Goal: Use online tool/utility: Utilize a website feature to perform a specific function

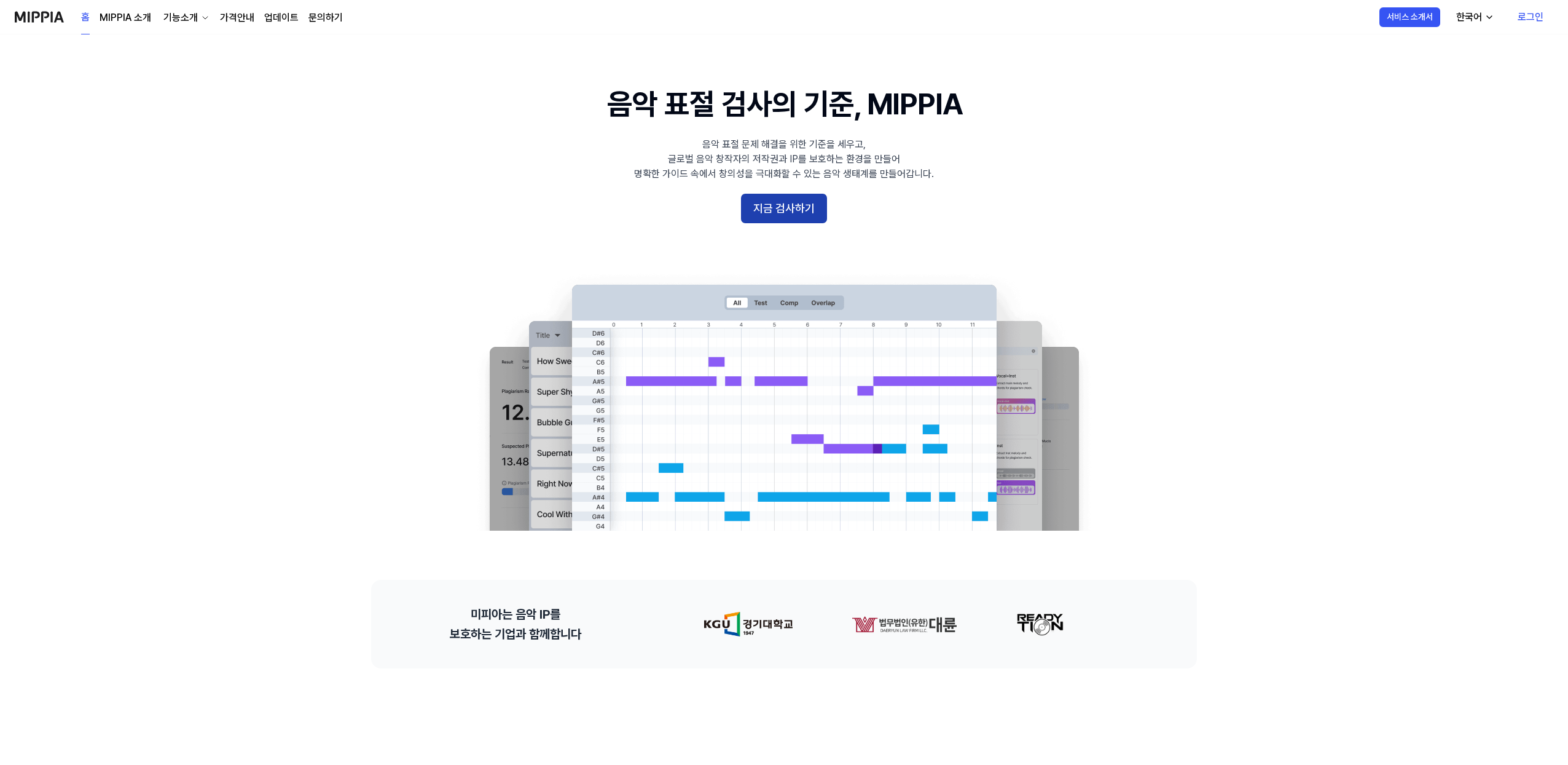
click at [804, 213] on button "지금 검사하기" at bounding box center [784, 208] width 86 height 30
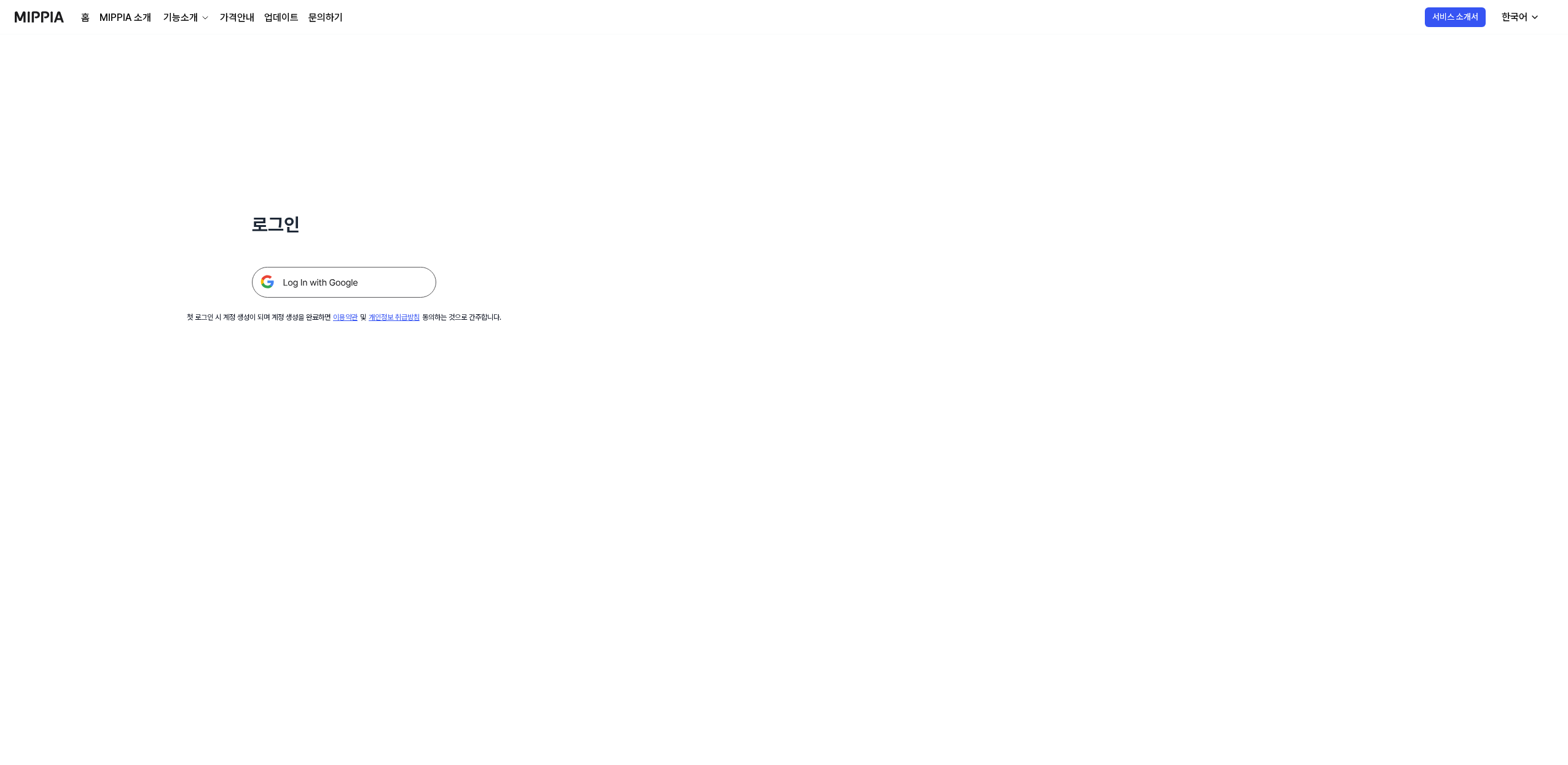
click at [346, 283] on img at bounding box center [344, 282] width 184 height 31
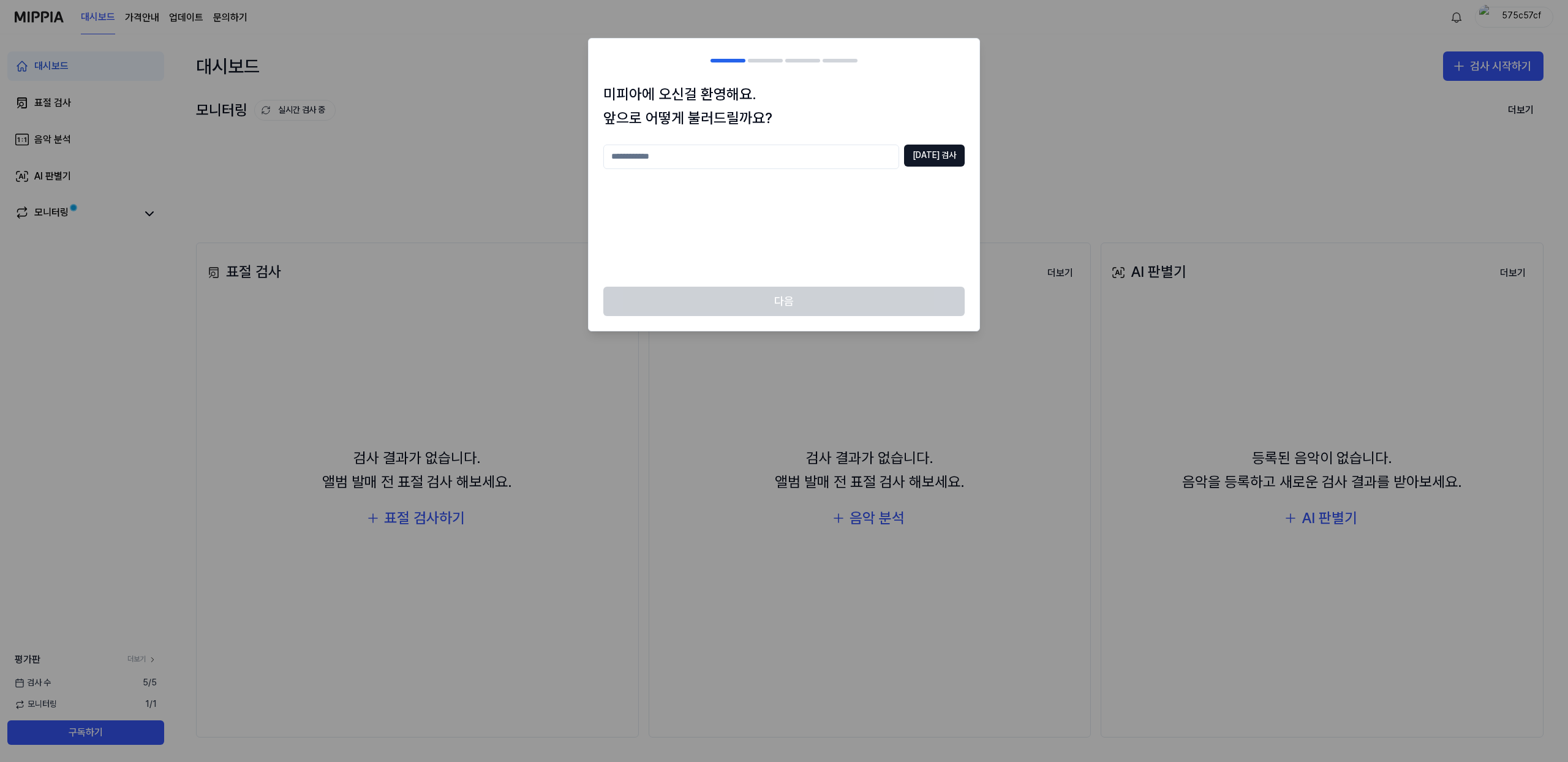
click at [842, 161] on input "text" at bounding box center [750, 157] width 296 height 25
type input "*"
type input "**********"
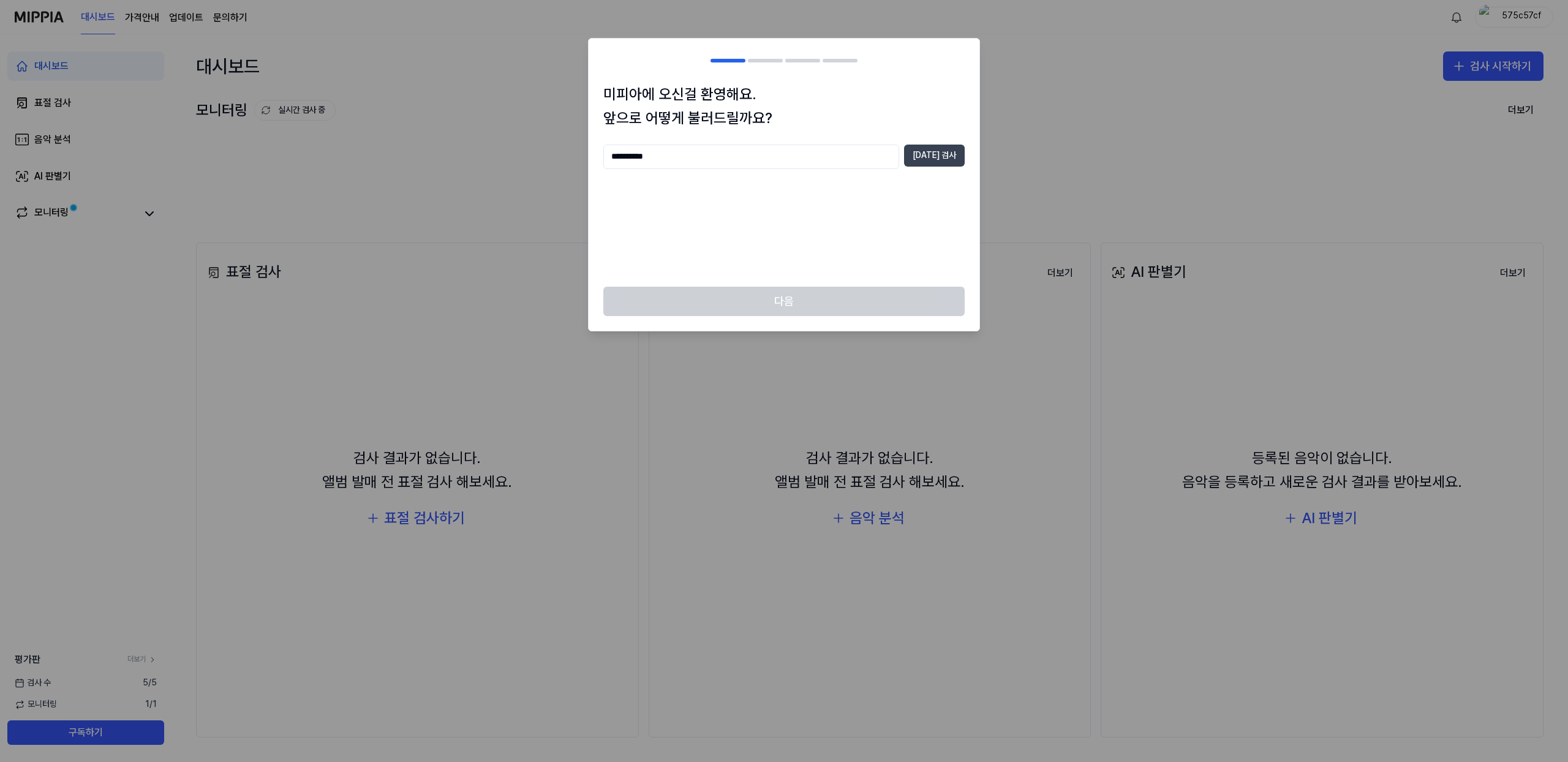
click at [939, 158] on button "[DATE] 검사" at bounding box center [935, 156] width 61 height 22
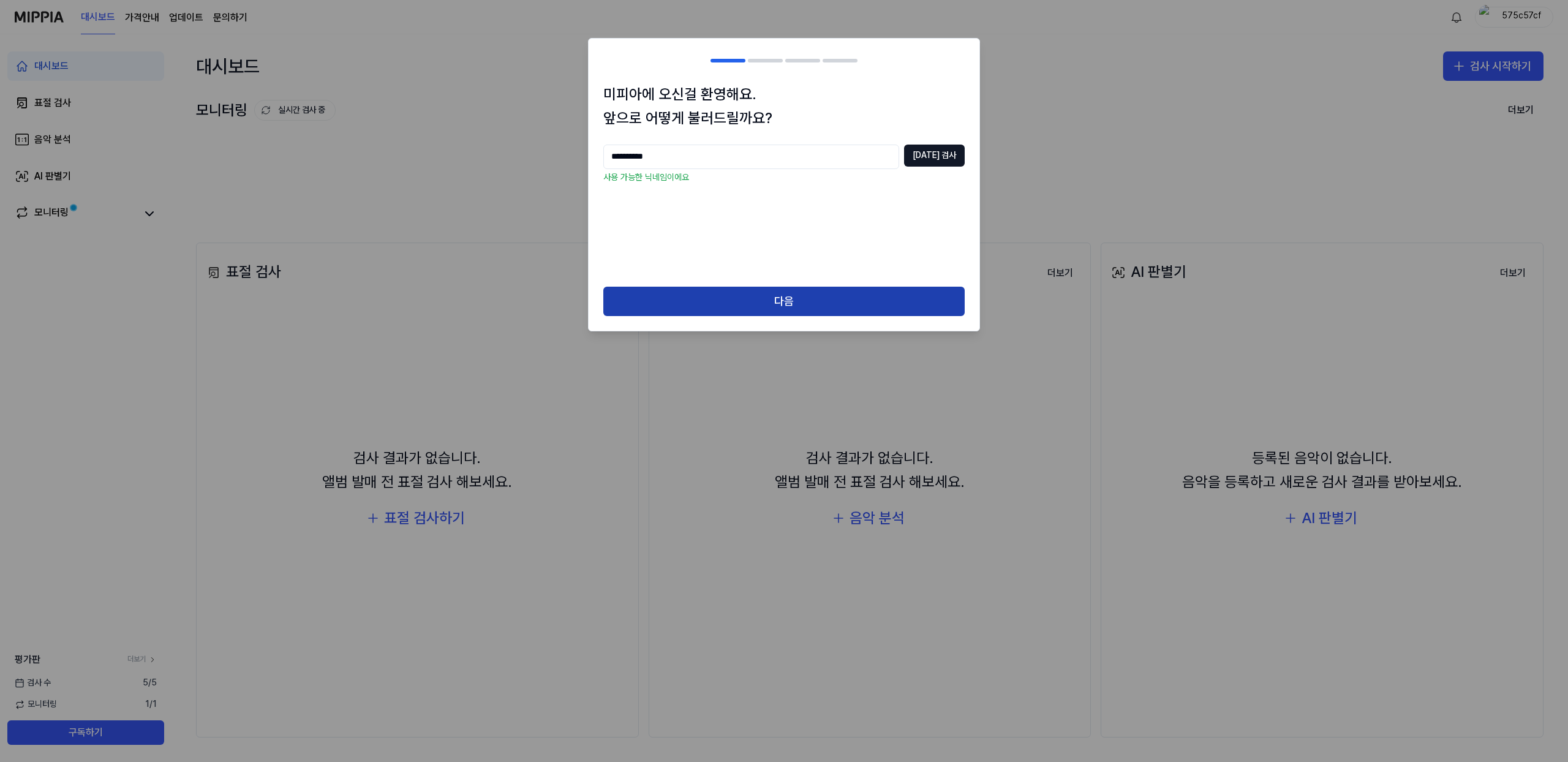
click at [765, 305] on button "다음" at bounding box center [783, 301] width 361 height 30
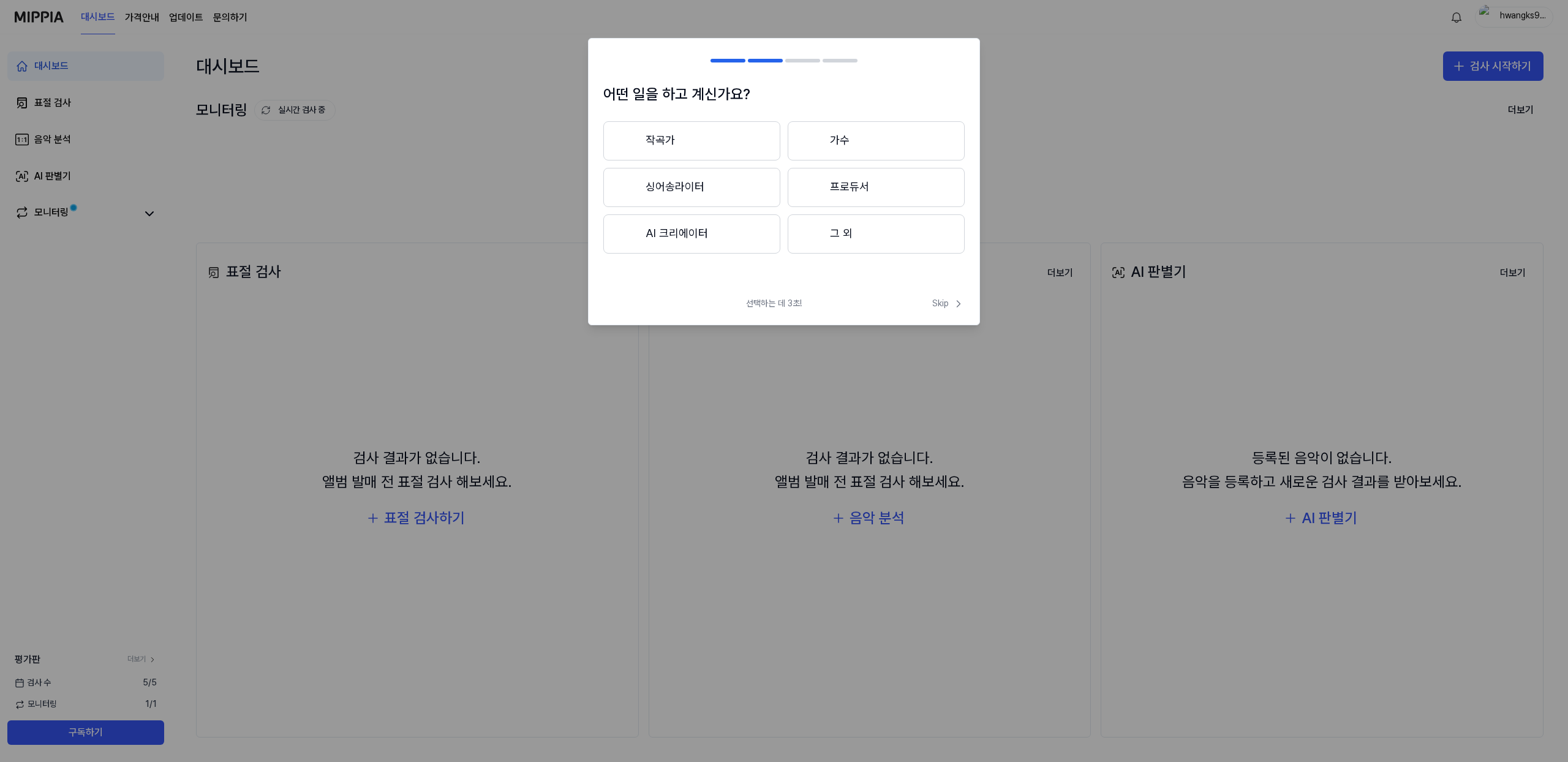
click at [858, 244] on button "그 외" at bounding box center [876, 234] width 177 height 39
click at [940, 303] on span "Skip" at bounding box center [948, 303] width 33 height 12
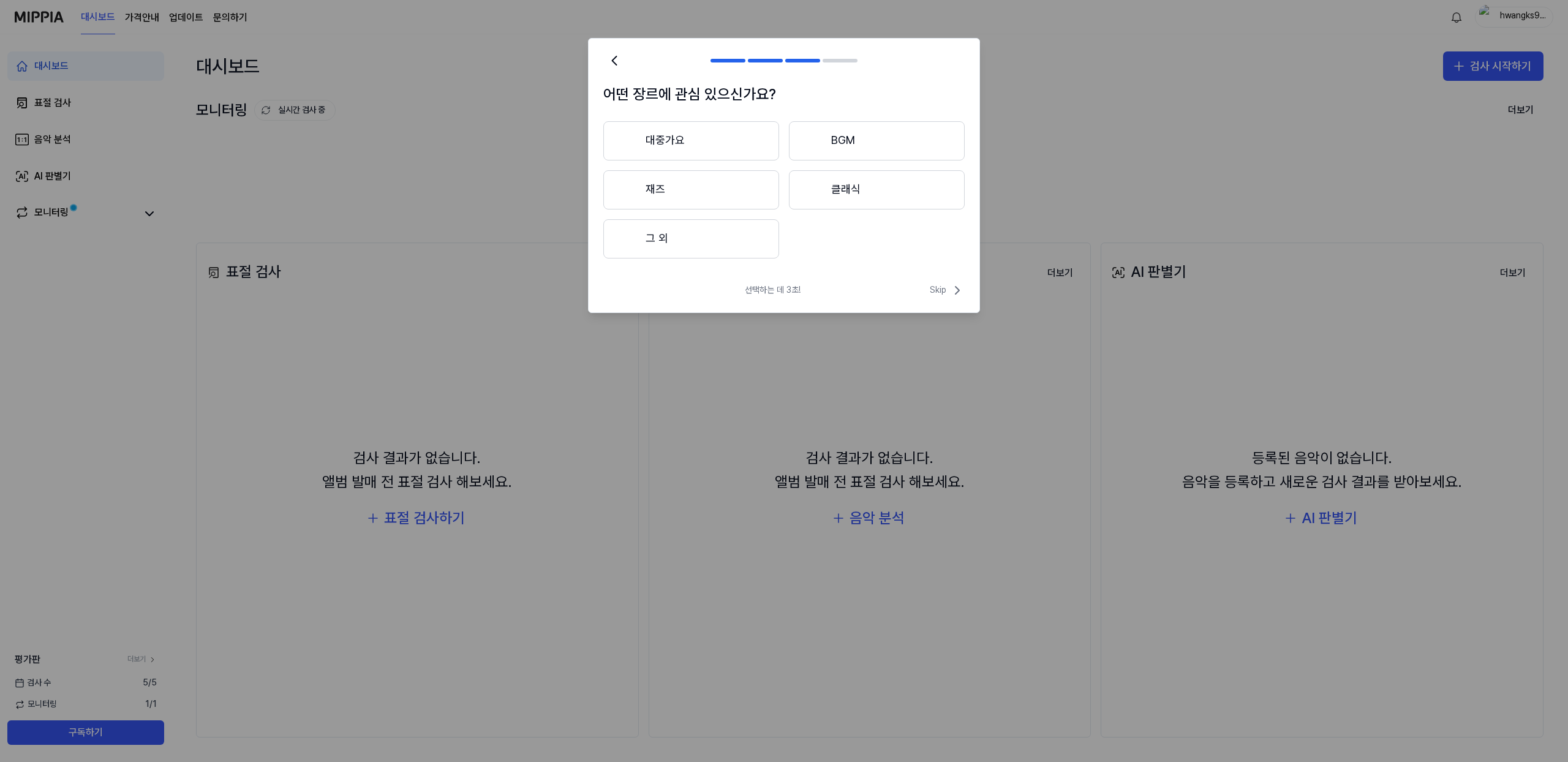
click at [680, 137] on button "대중가요" at bounding box center [691, 140] width 176 height 39
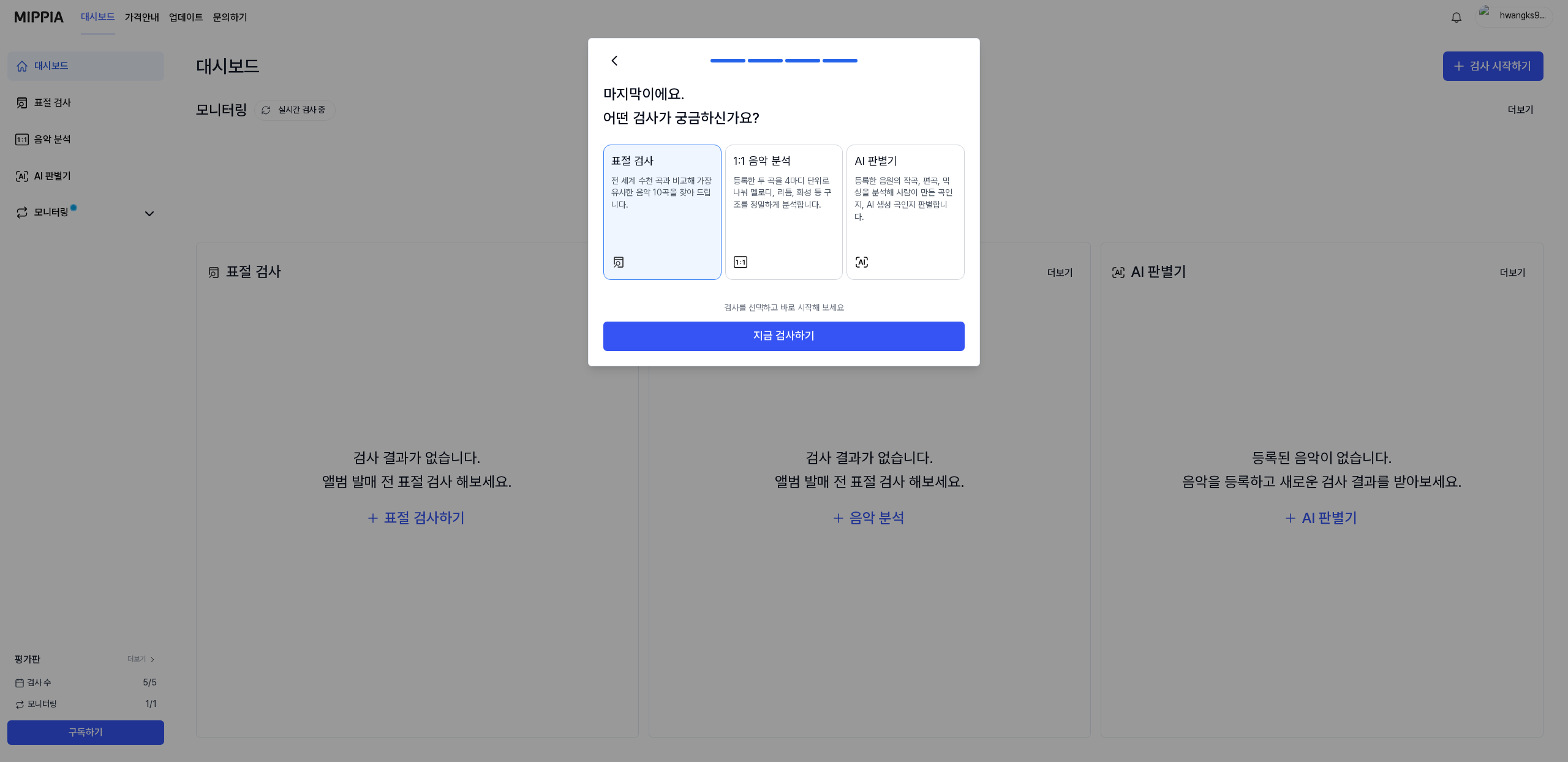
click at [911, 222] on div "AI 판별기 등록한 음원의 작곡, 편곡, 믹싱을 분석해 사람이 만든 곡인지, AI 생성 곡인지 판별합니다." at bounding box center [906, 199] width 103 height 95
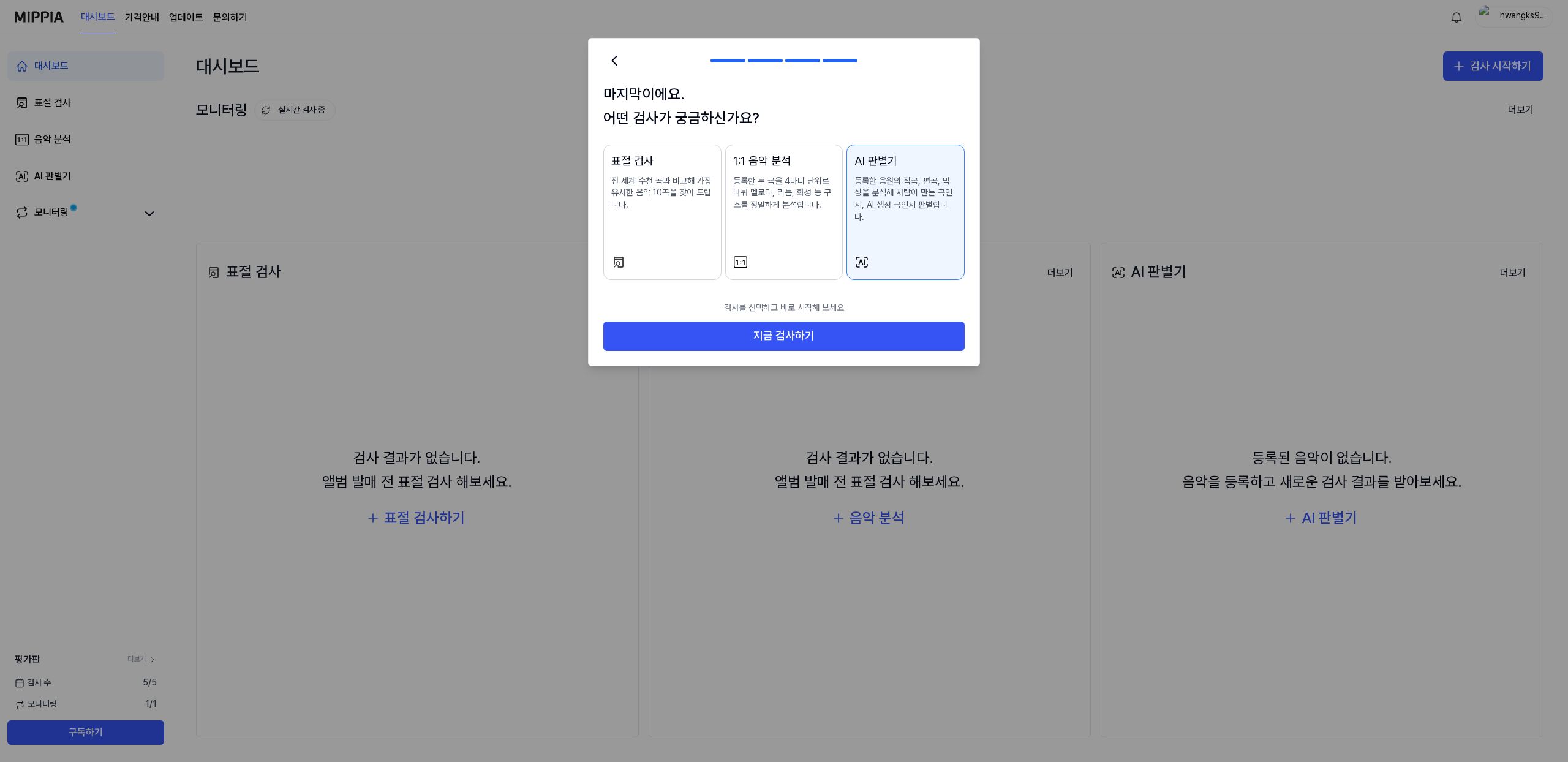
click at [657, 225] on div "표절 검사 전 세계 수천 곡과 비교해 가장 유사한 음악 10곡을 찾아 드립니다." at bounding box center [662, 194] width 103 height 83
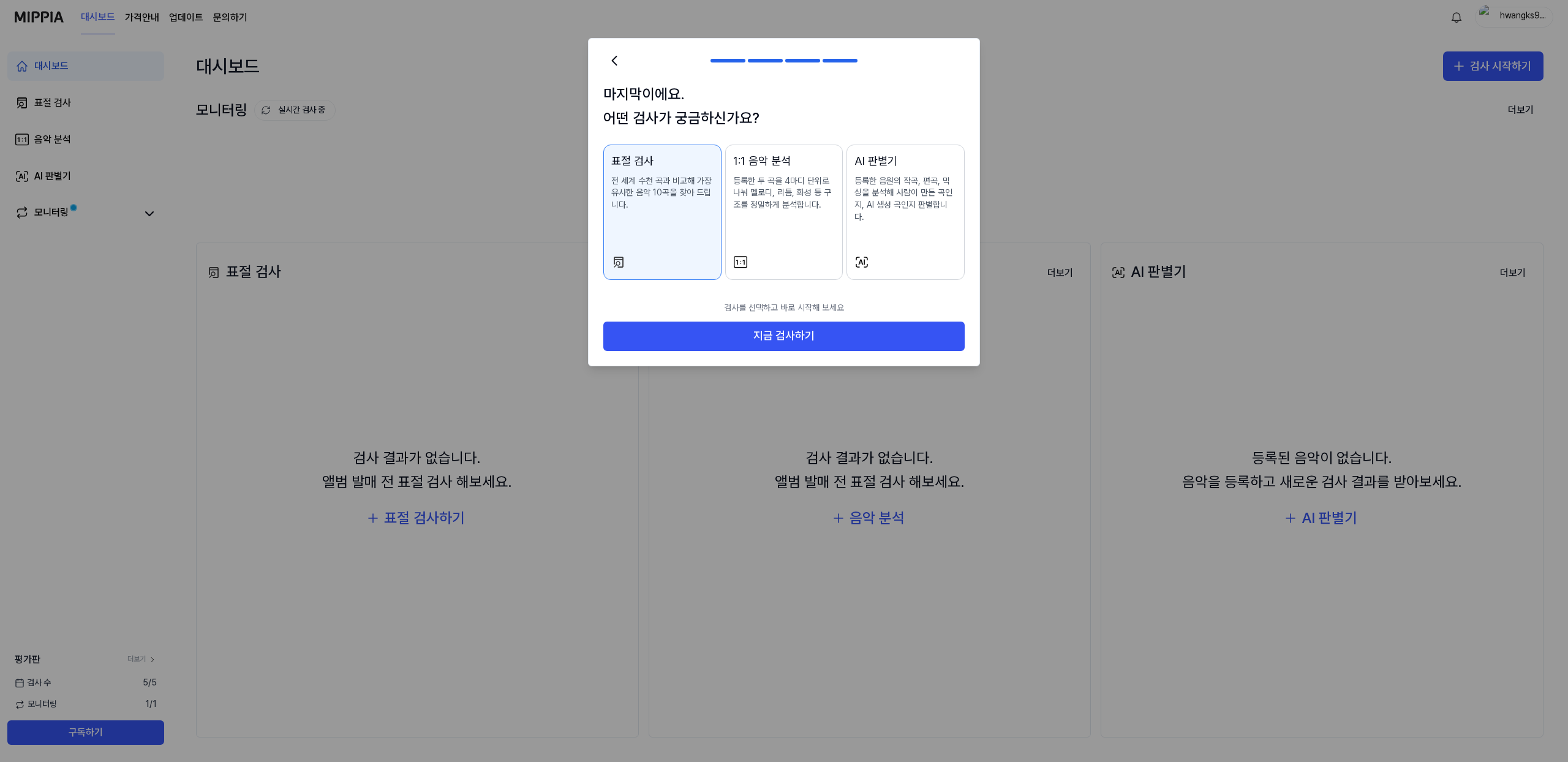
click at [901, 212] on div "AI 판별기 등록한 음원의 작곡, 편곡, 믹싱을 분석해 사람이 만든 곡인지, AI 생성 곡인지 판별합니다." at bounding box center [906, 199] width 103 height 95
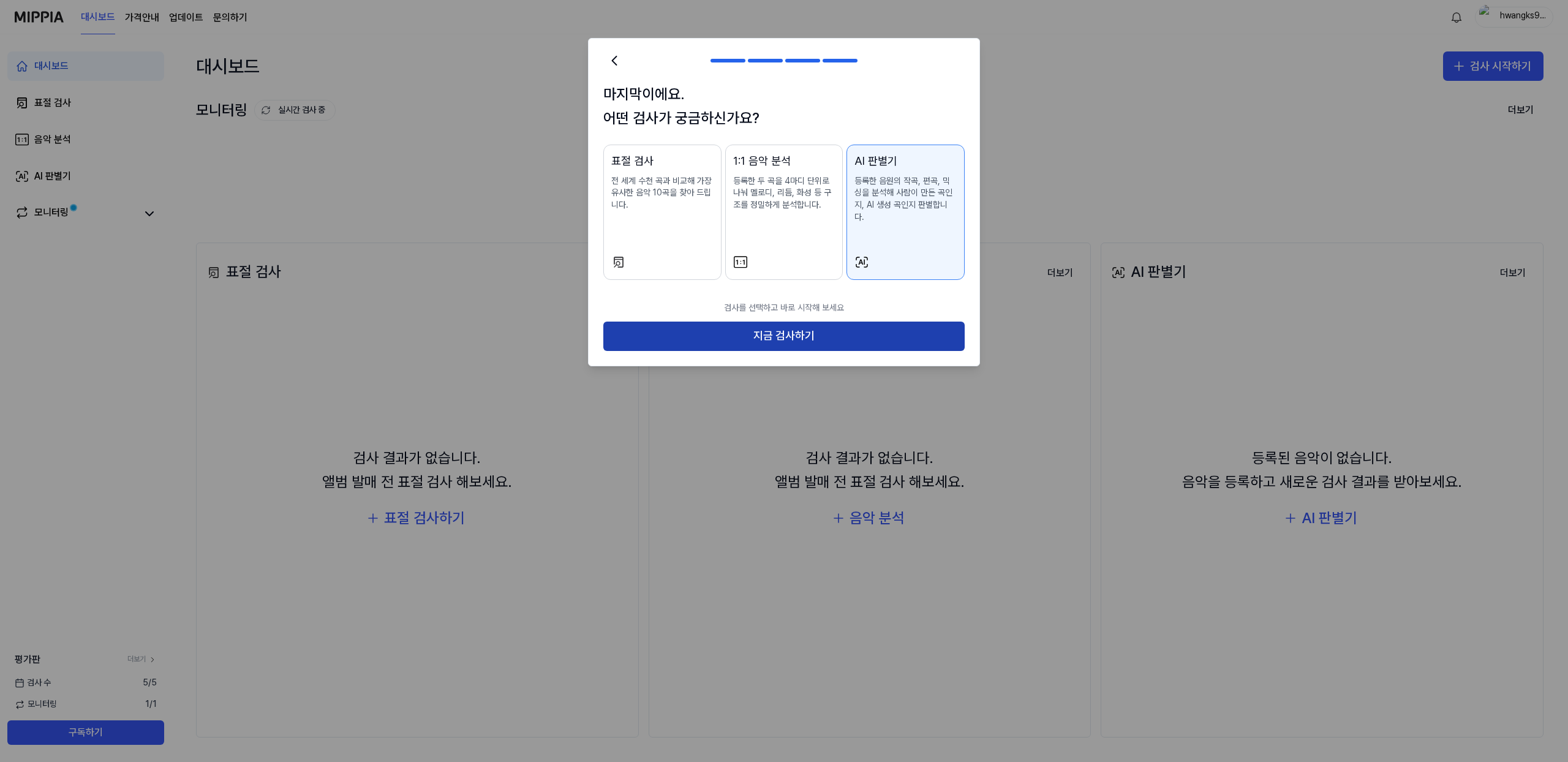
click at [834, 322] on button "지금 검사하기" at bounding box center [783, 336] width 361 height 30
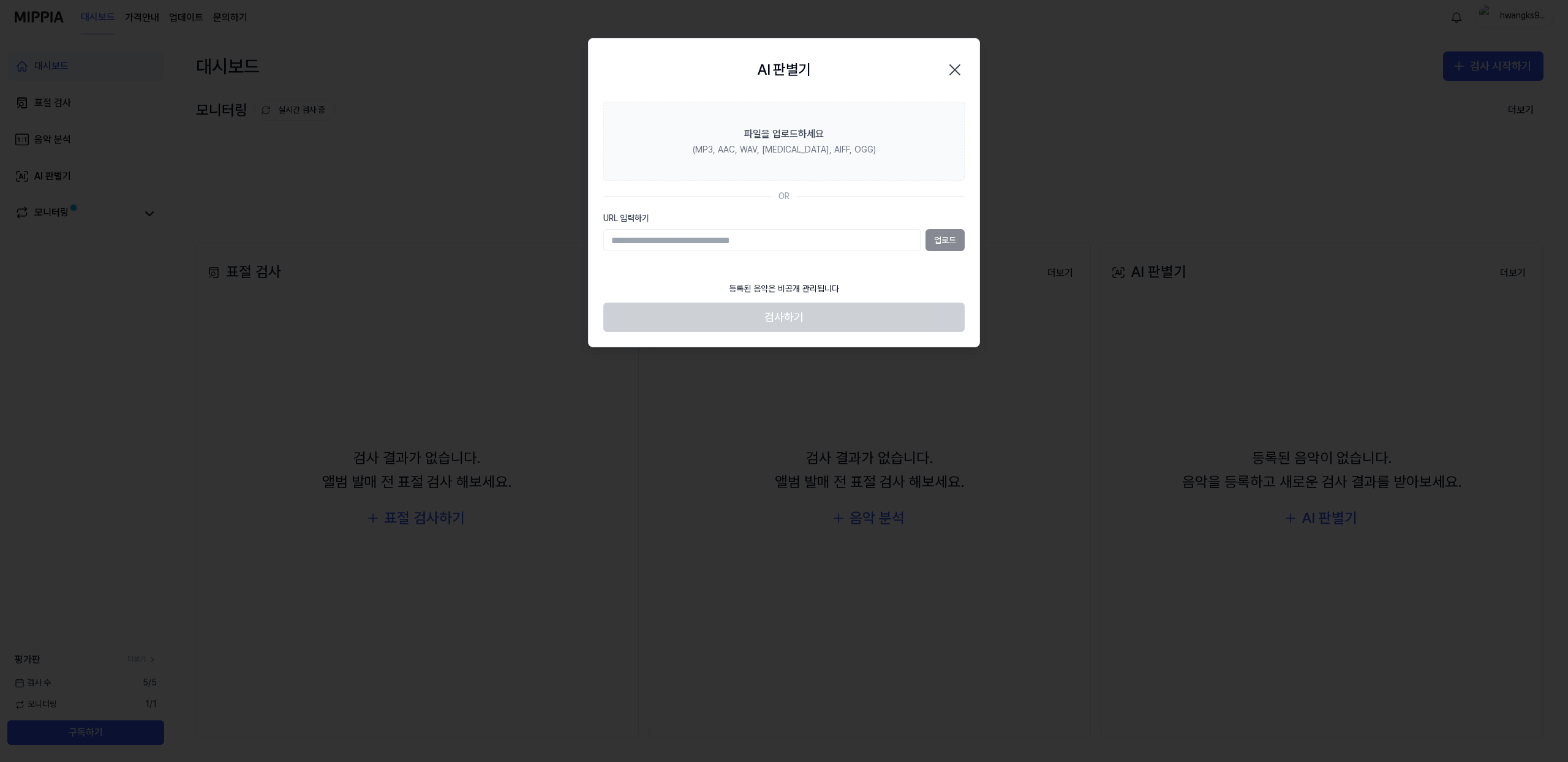
click at [951, 69] on icon "button" at bounding box center [955, 70] width 19 height 19
